Goal: Find specific page/section: Find specific page/section

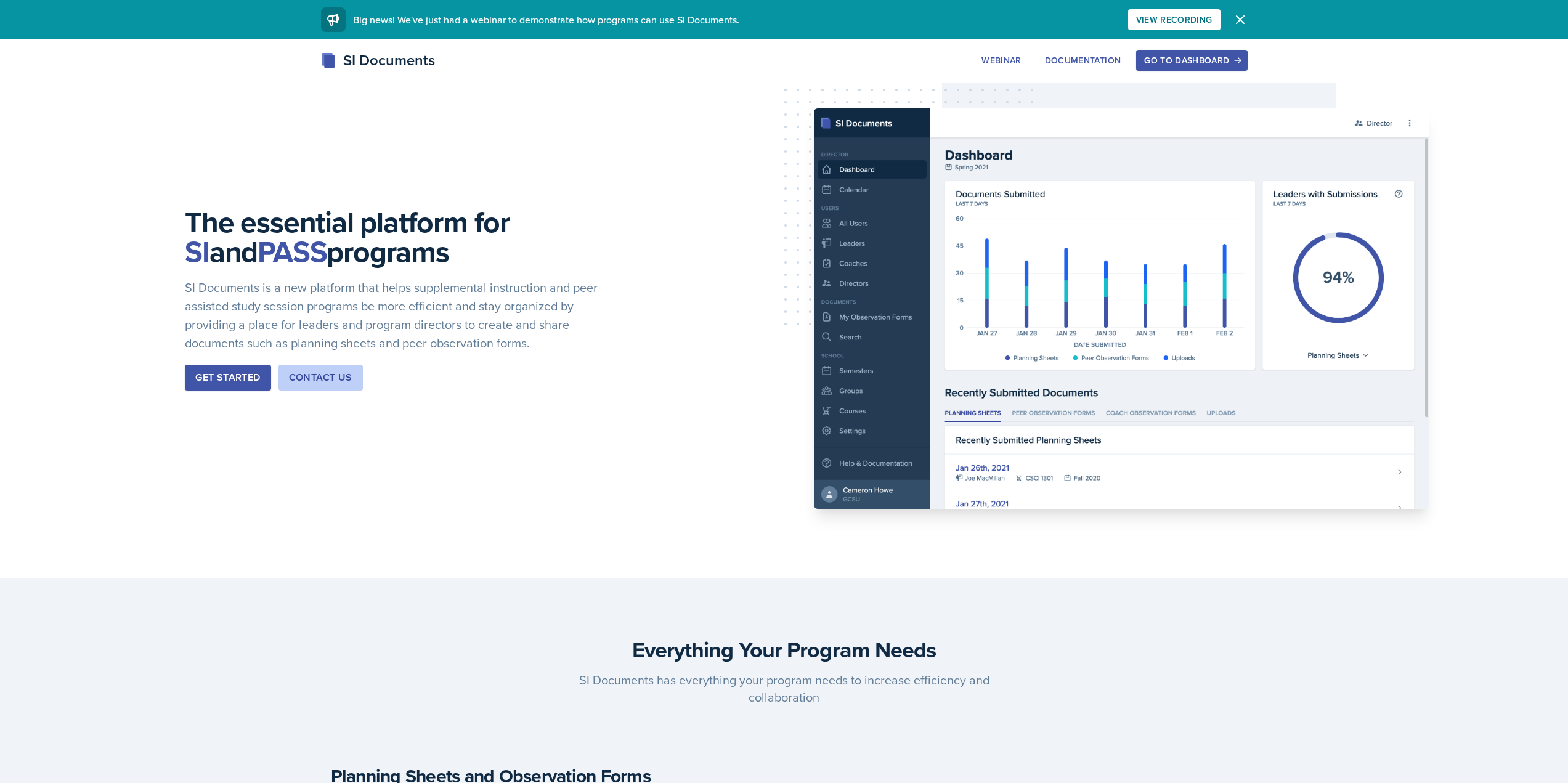
click at [1181, 56] on div "Go to Dashboard" at bounding box center [1191, 60] width 95 height 10
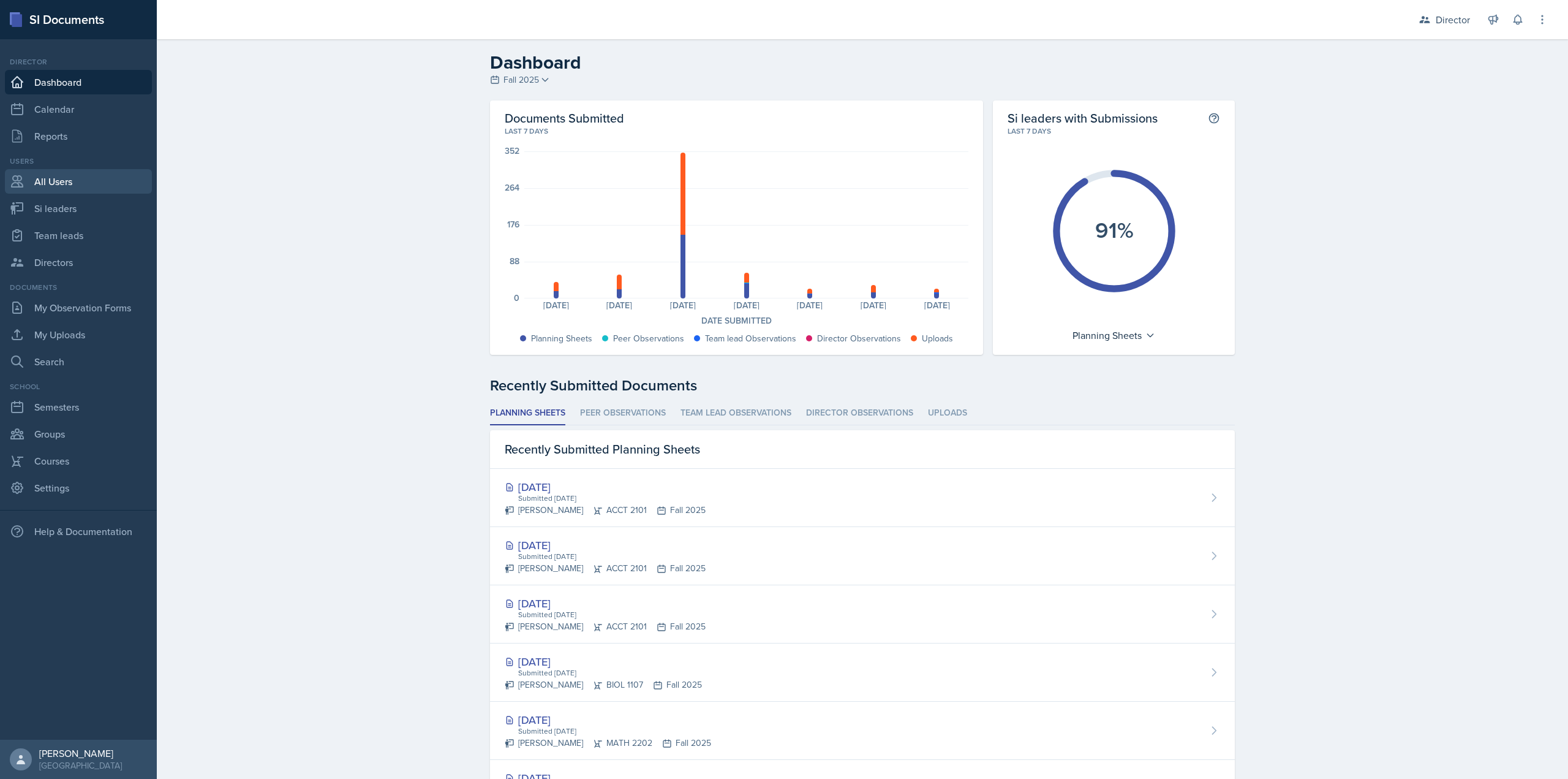
click at [102, 184] on link "All Users" at bounding box center [78, 181] width 147 height 24
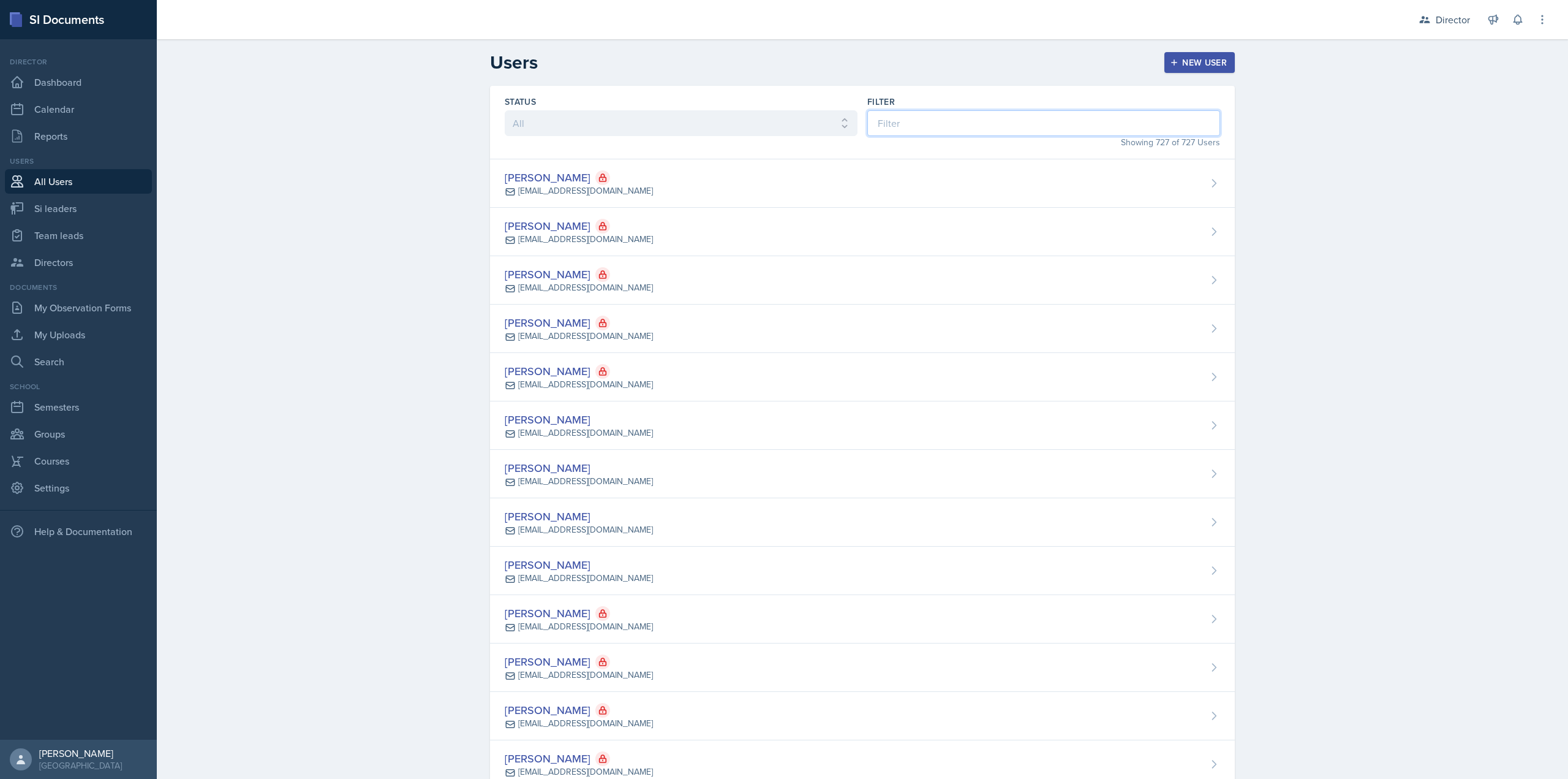
click at [961, 119] on input at bounding box center [1044, 124] width 353 height 26
type input "n"
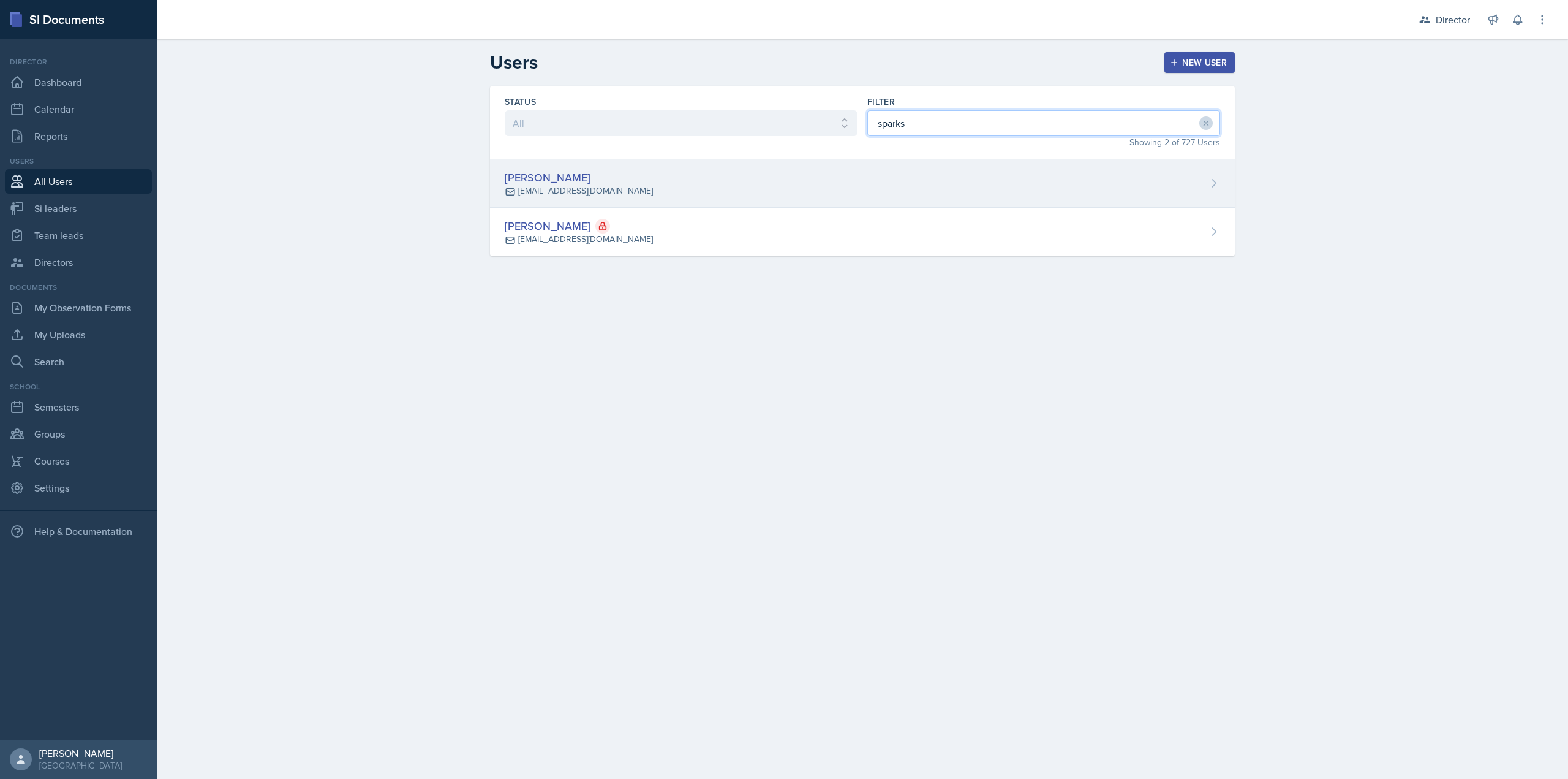
type input "sparks"
click at [858, 161] on div "LaNiesha Sparks lsparks4@students.kennesaw.edu" at bounding box center [862, 183] width 745 height 48
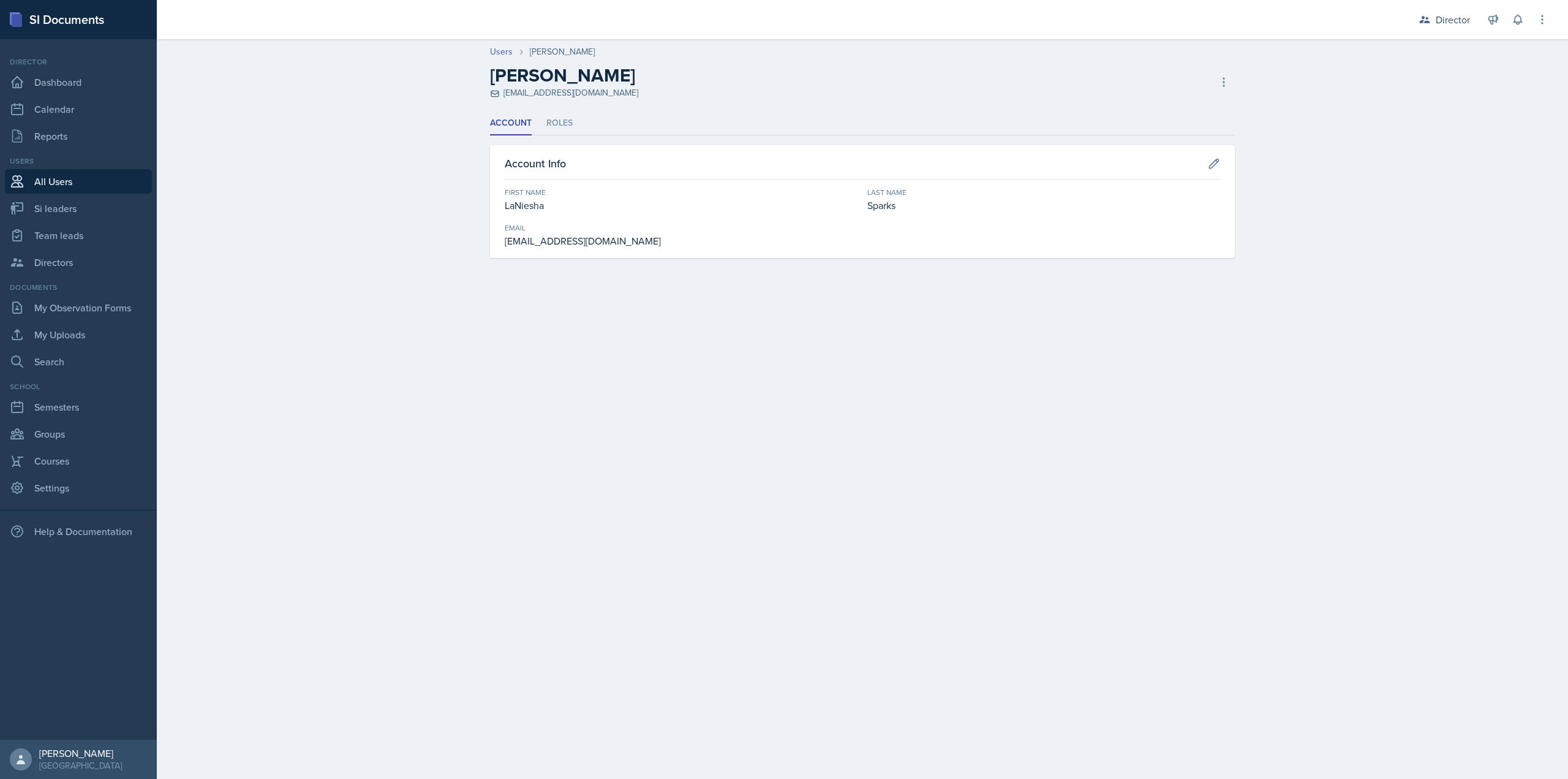
click at [542, 127] on ul "Account Roles" at bounding box center [862, 124] width 745 height 24
click at [565, 124] on li "Roles" at bounding box center [559, 124] width 27 height 24
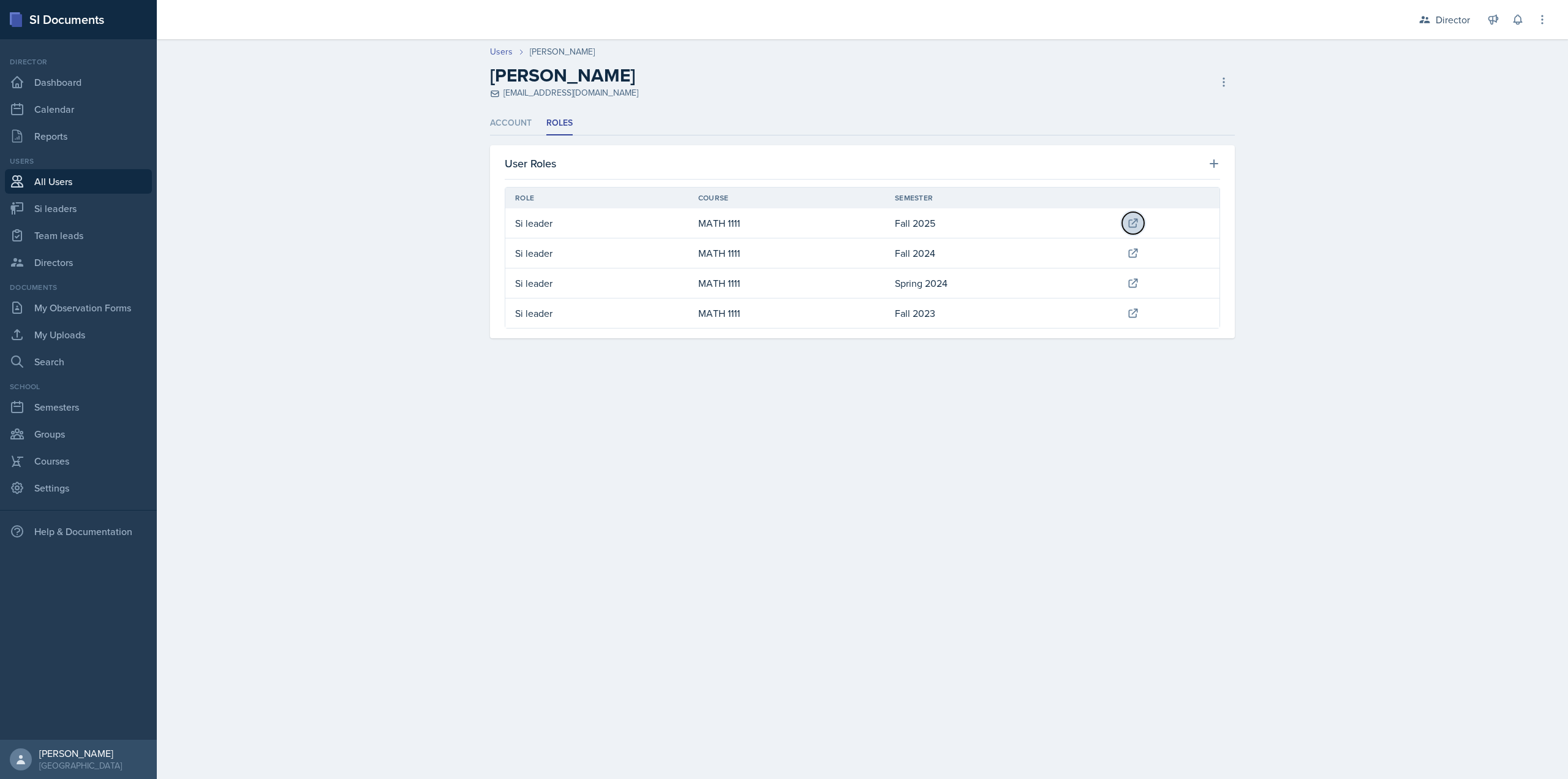
click at [1137, 219] on icon at bounding box center [1132, 223] width 8 height 8
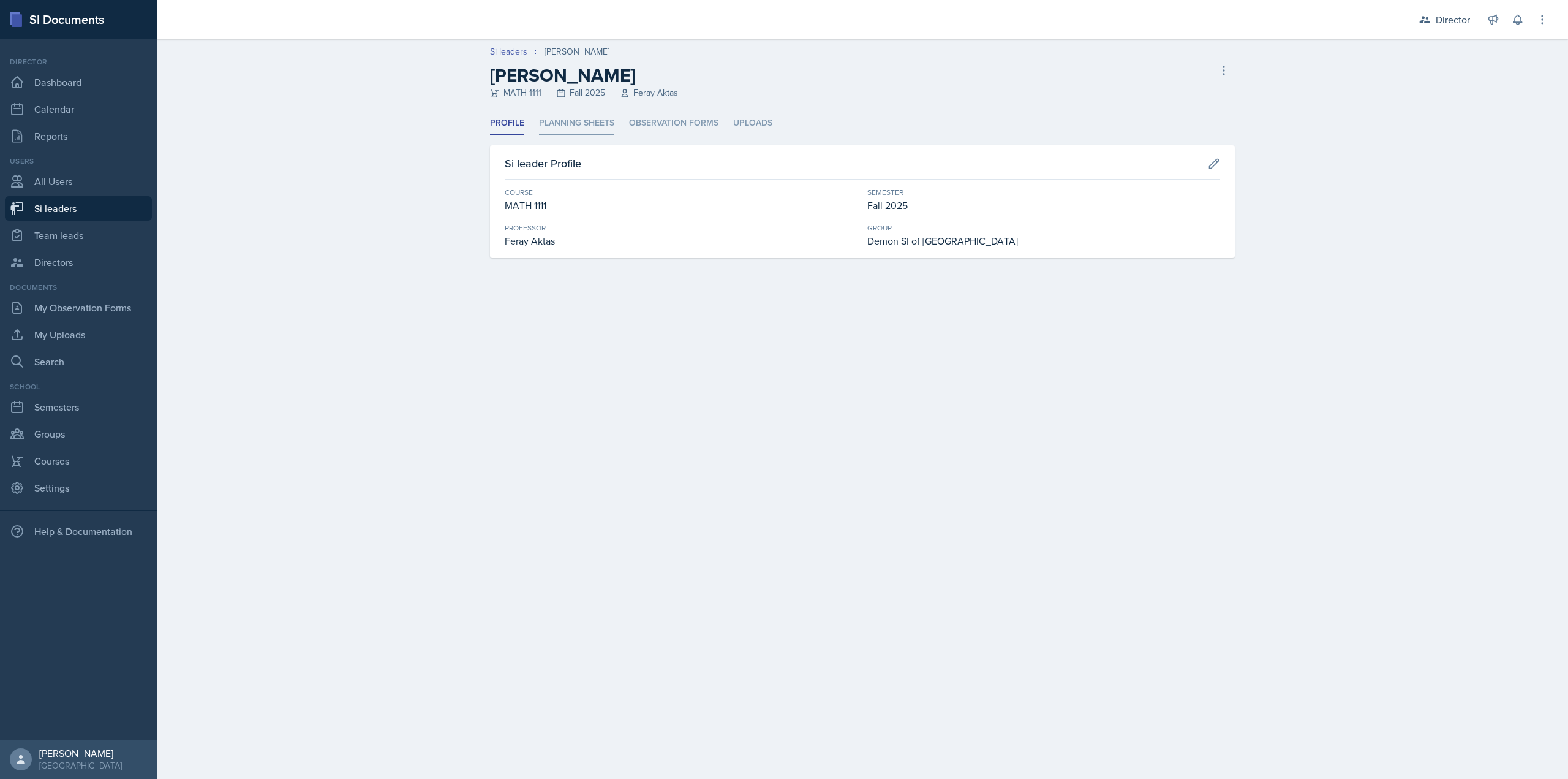
click at [601, 129] on li "Planning Sheets" at bounding box center [576, 124] width 75 height 24
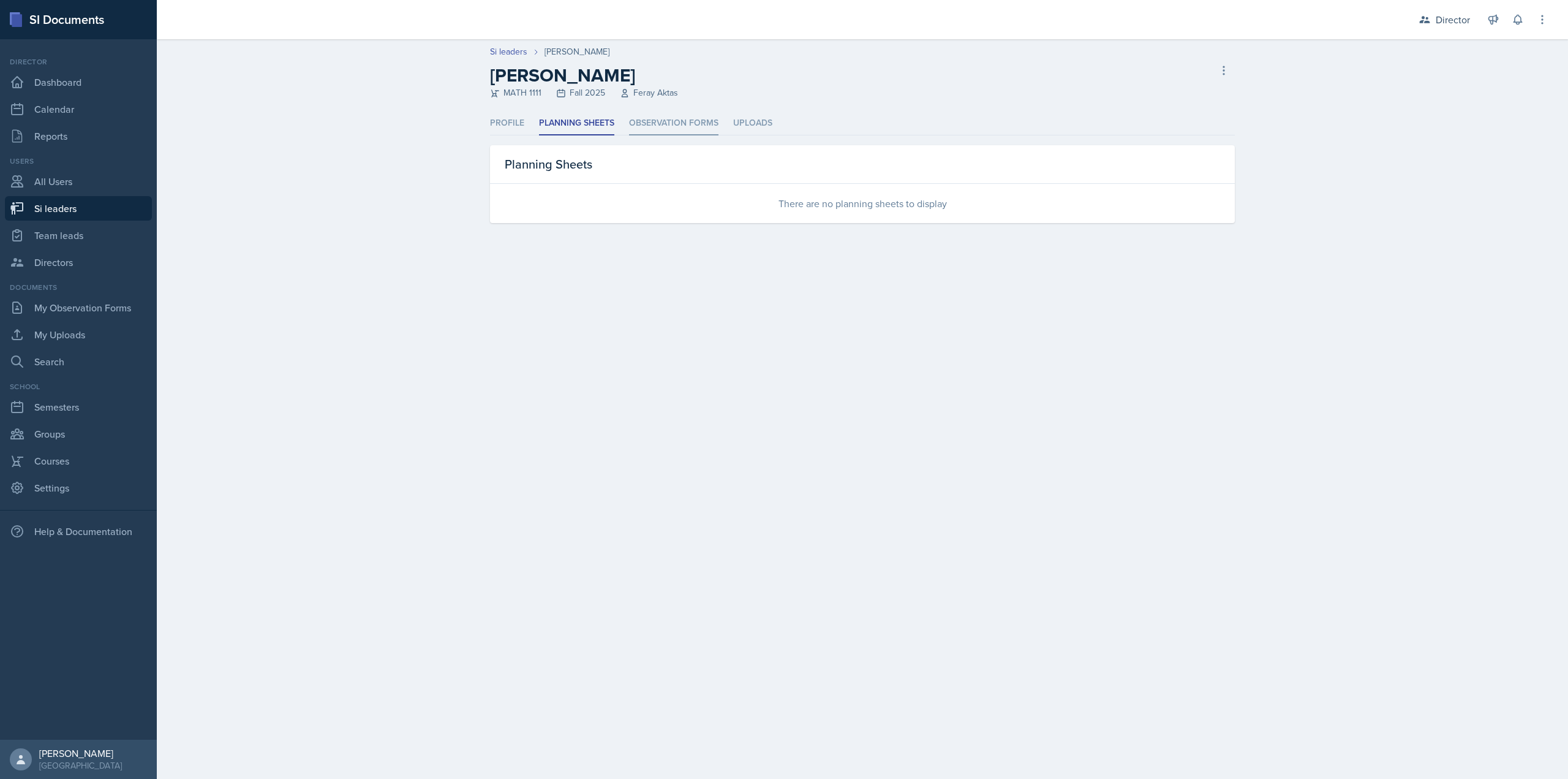
click at [641, 120] on li "Observation Forms" at bounding box center [673, 124] width 89 height 24
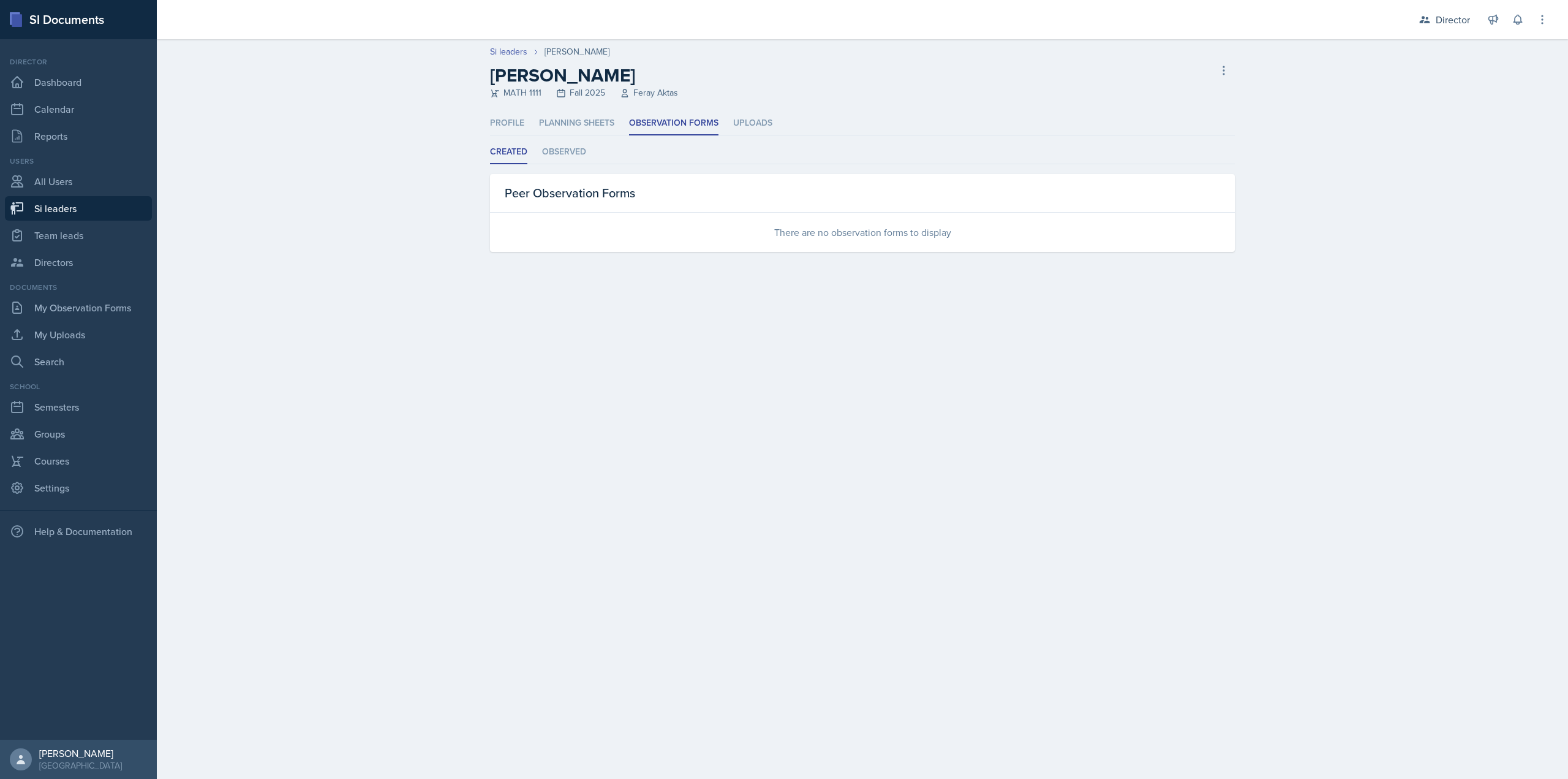
click at [744, 118] on li "Uploads" at bounding box center [753, 124] width 39 height 24
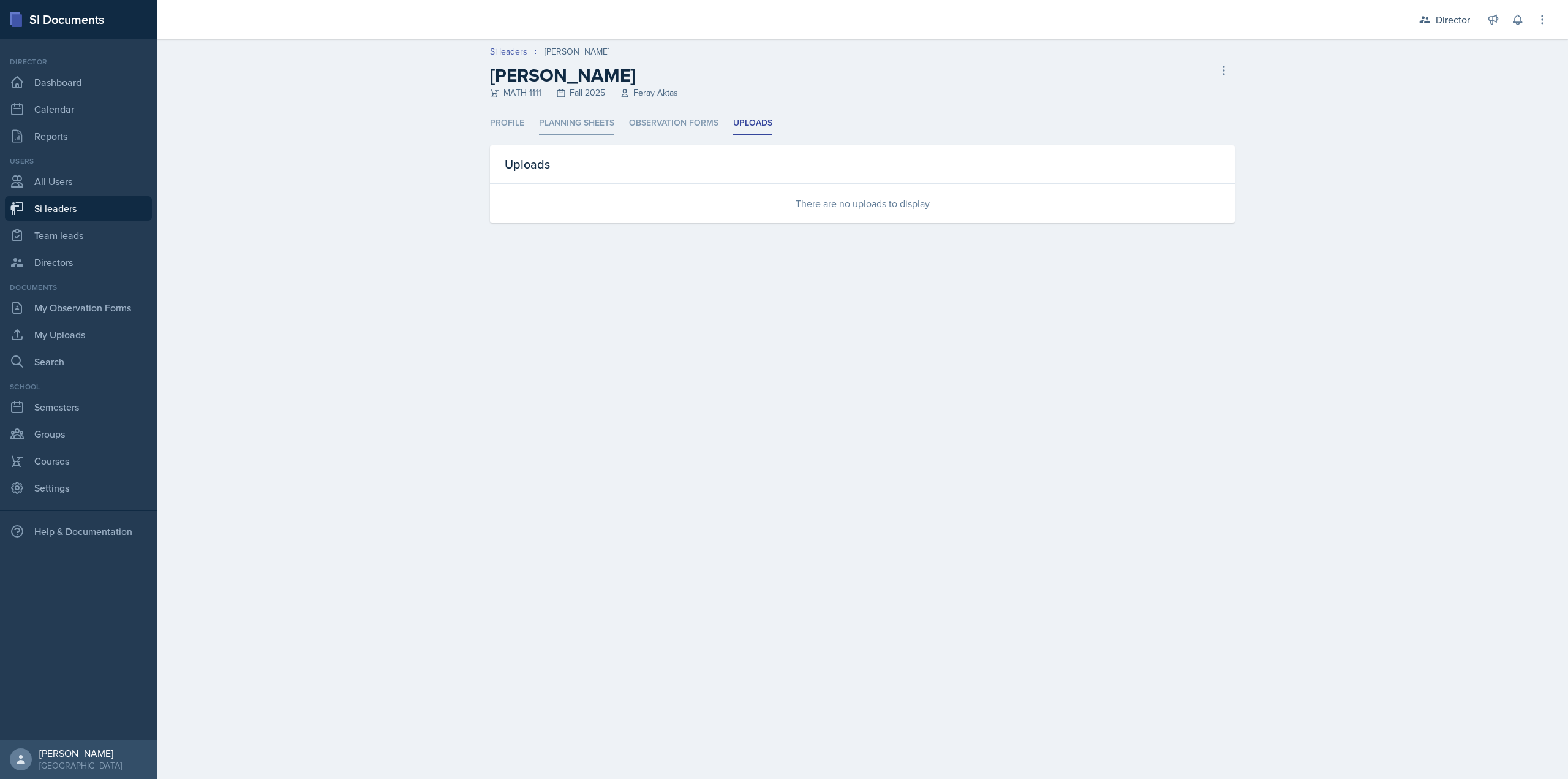
click at [601, 124] on li "Planning Sheets" at bounding box center [576, 124] width 75 height 24
click at [491, 126] on li "Profile" at bounding box center [507, 124] width 34 height 24
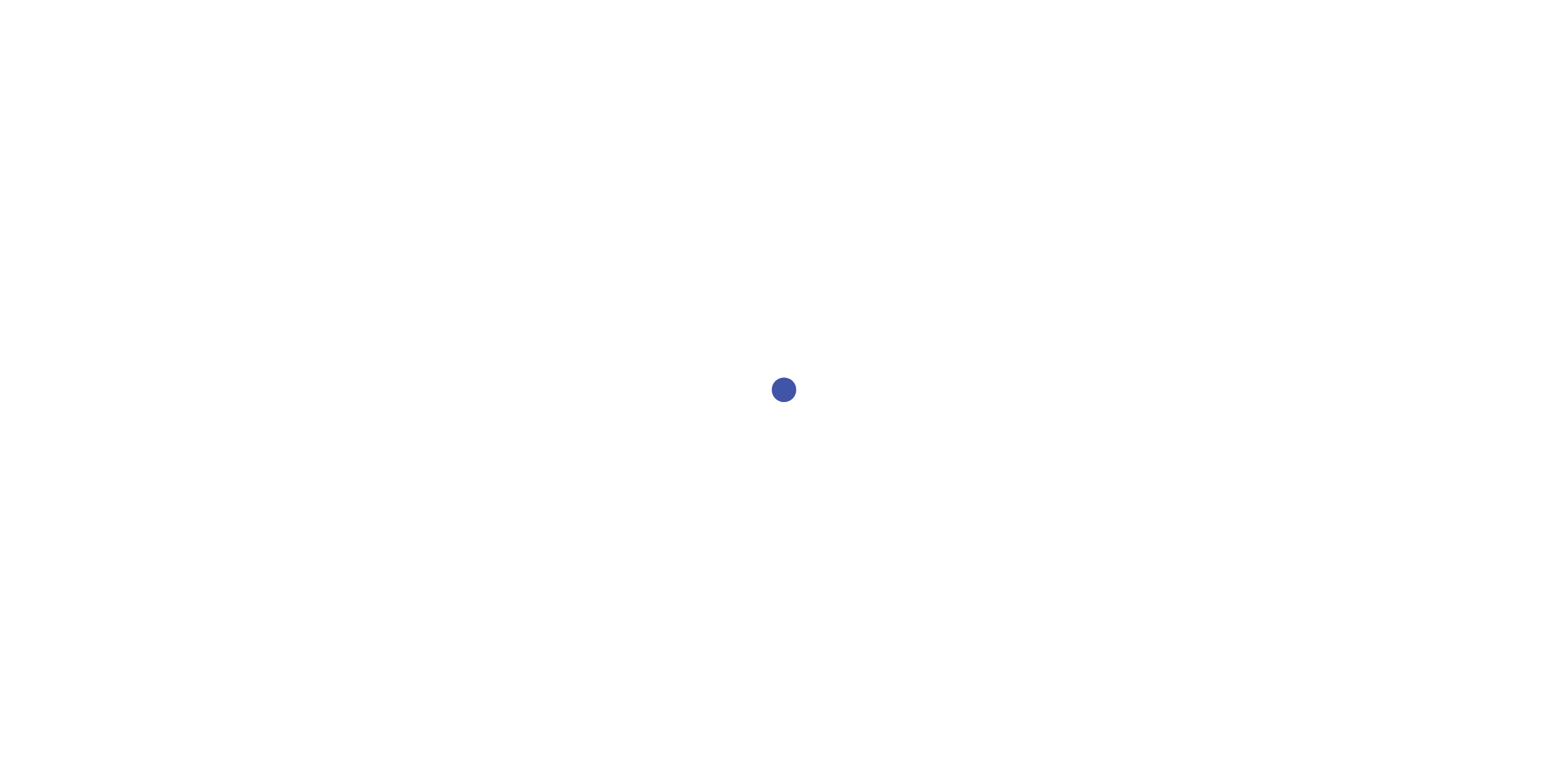
select select "2bed604d-1099-4043-b1bc-2365e8740244"
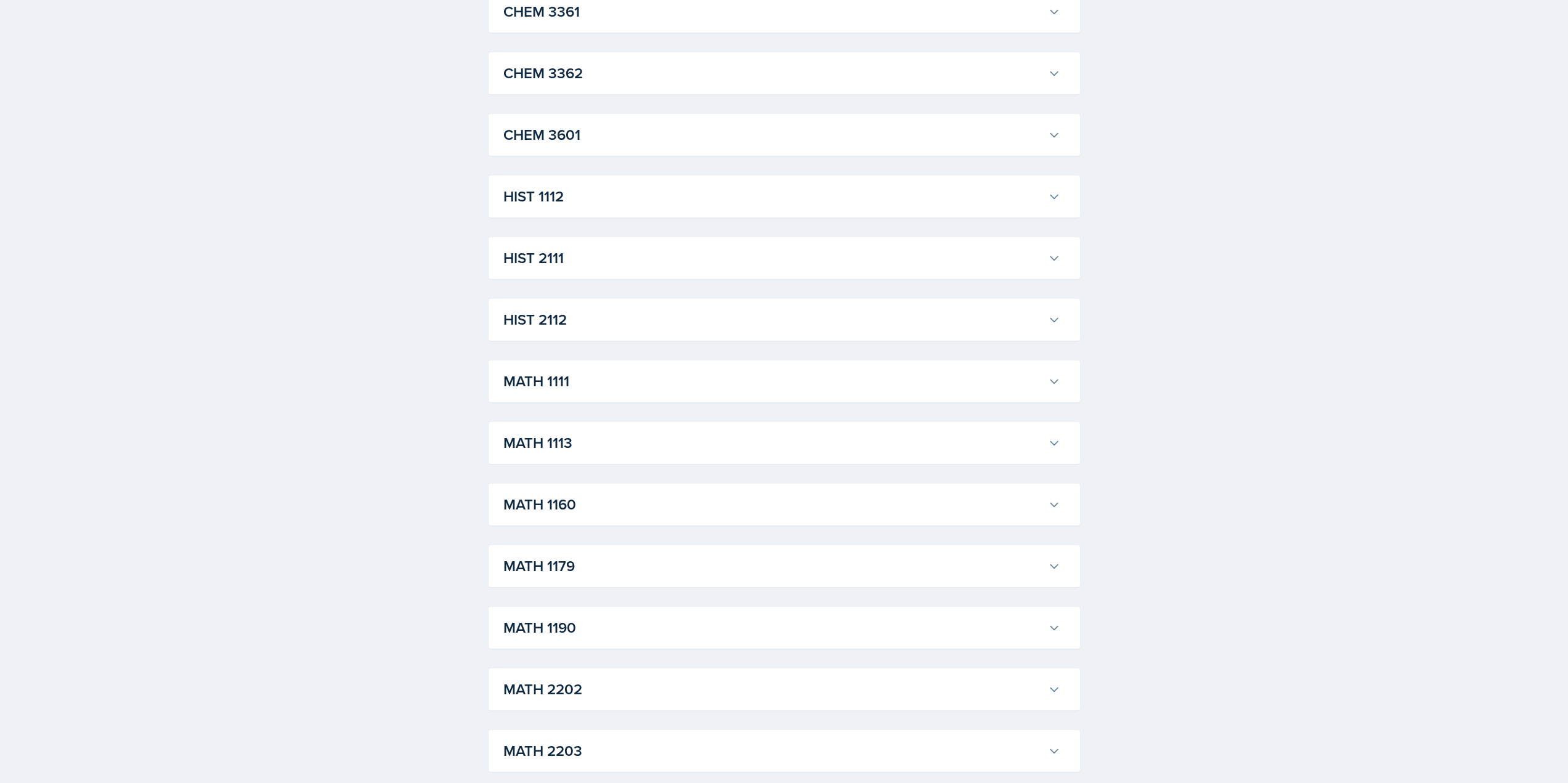
scroll to position [1108, 0]
click at [580, 430] on h3 "MATH 2203" at bounding box center [773, 440] width 539 height 22
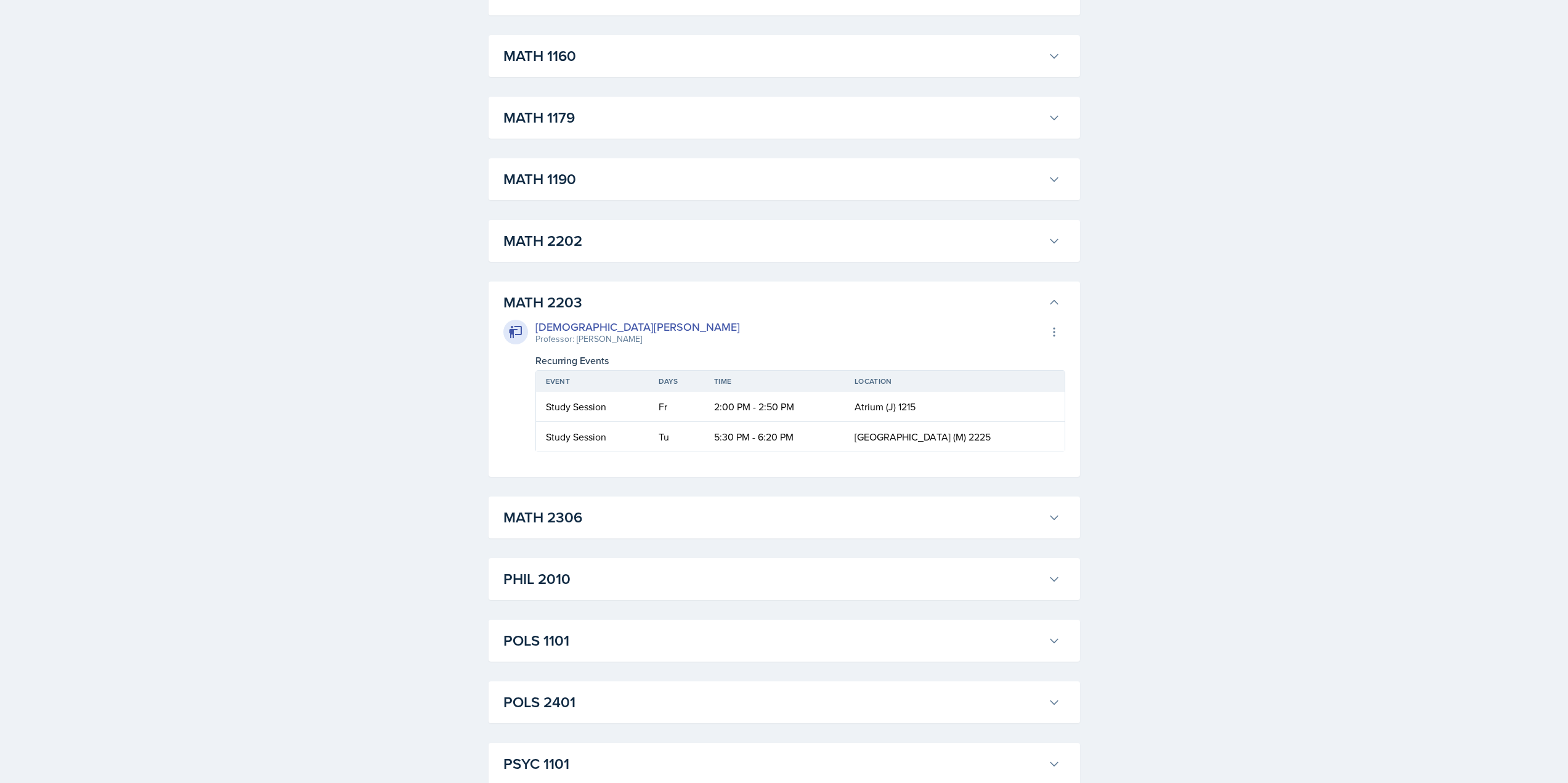
scroll to position [1478, 0]
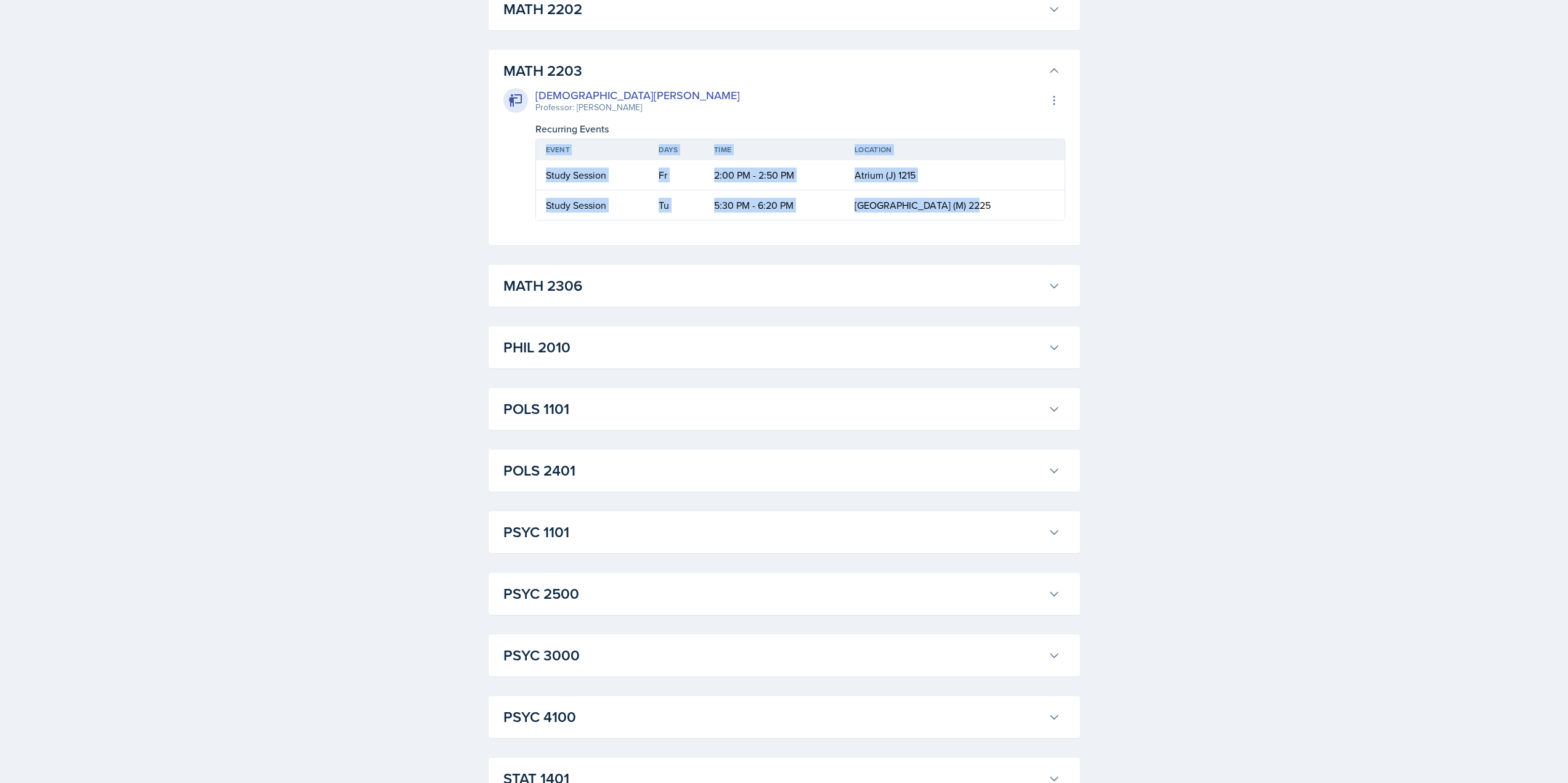
drag, startPoint x: 902, startPoint y: 215, endPoint x: 529, endPoint y: 207, distance: 373.1
click at [529, 207] on div "[PERSON_NAME] Professor: [PERSON_NAME] Export to Google Calendar Recurring Even…" at bounding box center [784, 153] width 562 height 133
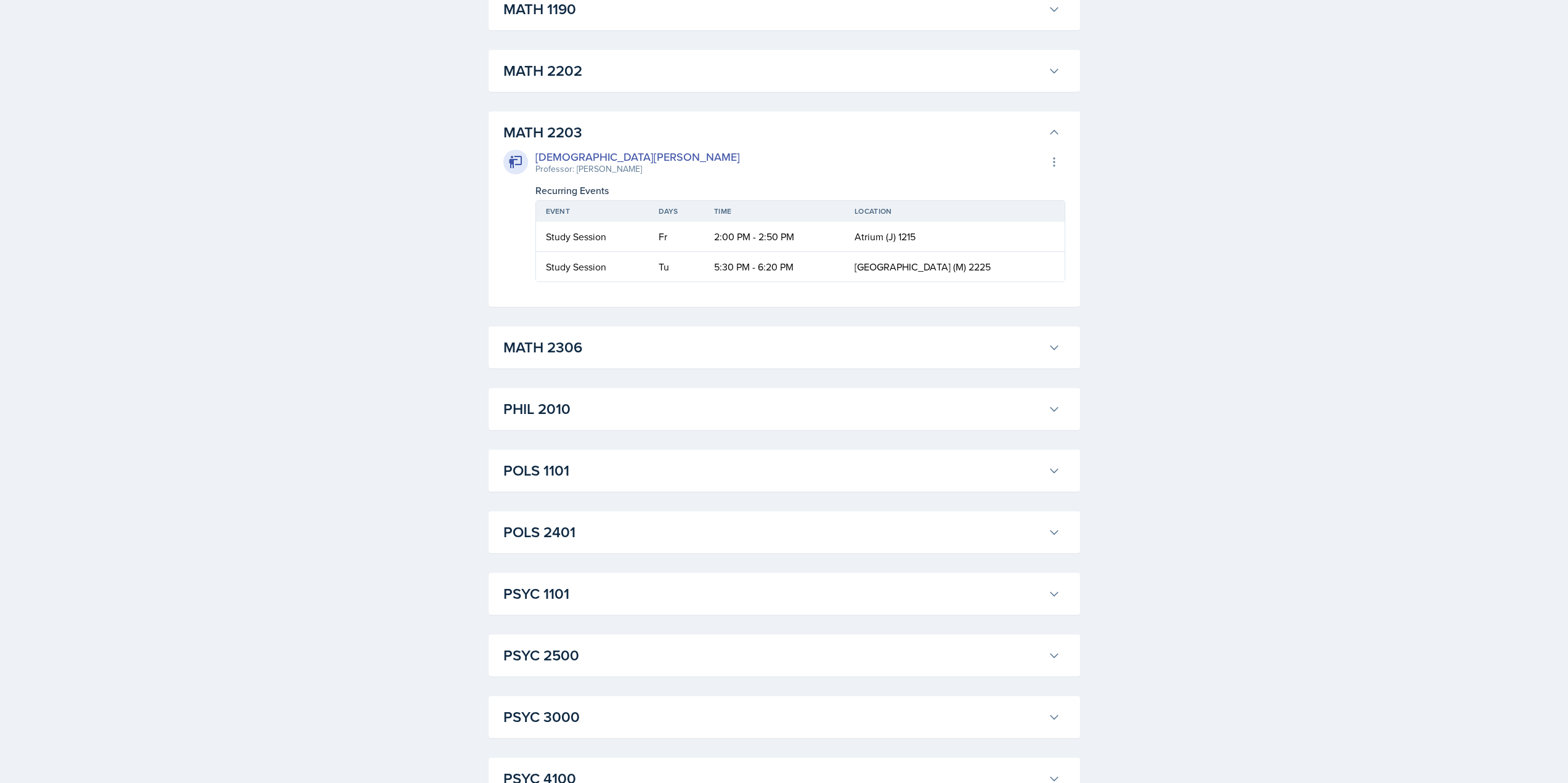
scroll to position [1232, 0]
